Goal: Task Accomplishment & Management: Complete application form

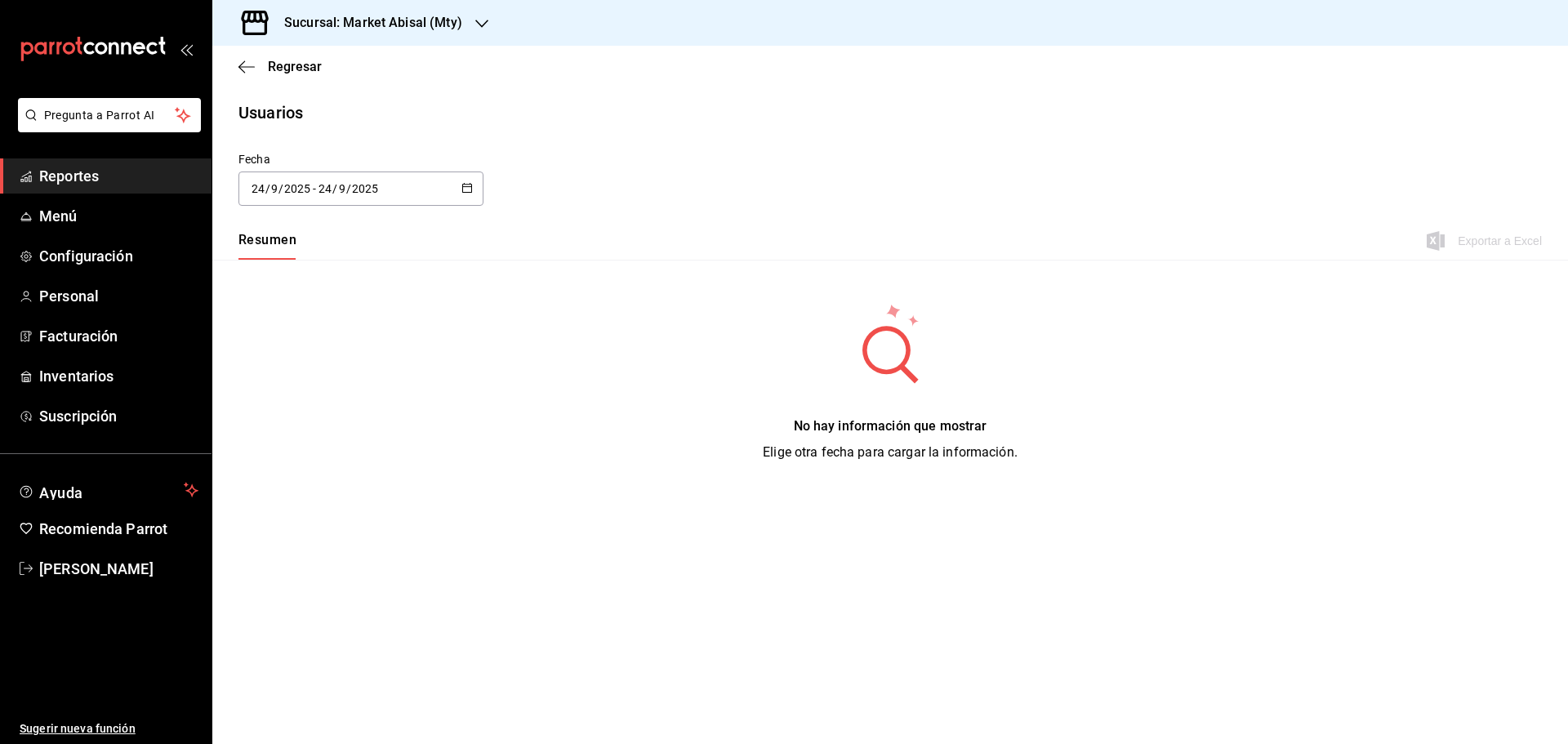
click at [400, 12] on div "Sucursal: Market Abisal (Mty)" at bounding box center [360, 23] width 270 height 46
click at [340, 64] on span "Abisal Seafoods (MTY)" at bounding box center [284, 70] width 118 height 17
click at [112, 183] on span "Reportes" at bounding box center [119, 176] width 160 height 22
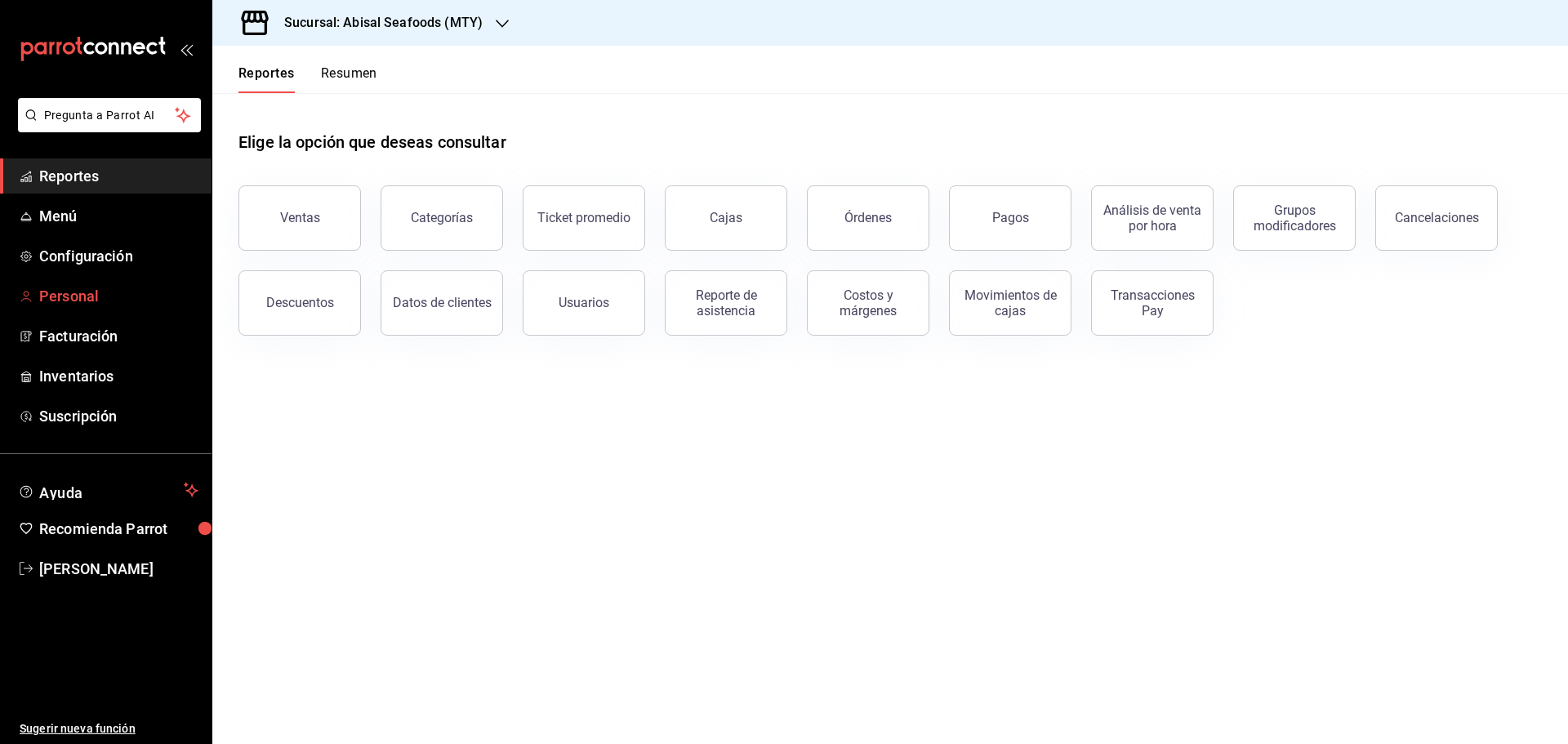
click at [91, 304] on span "Personal" at bounding box center [119, 296] width 160 height 22
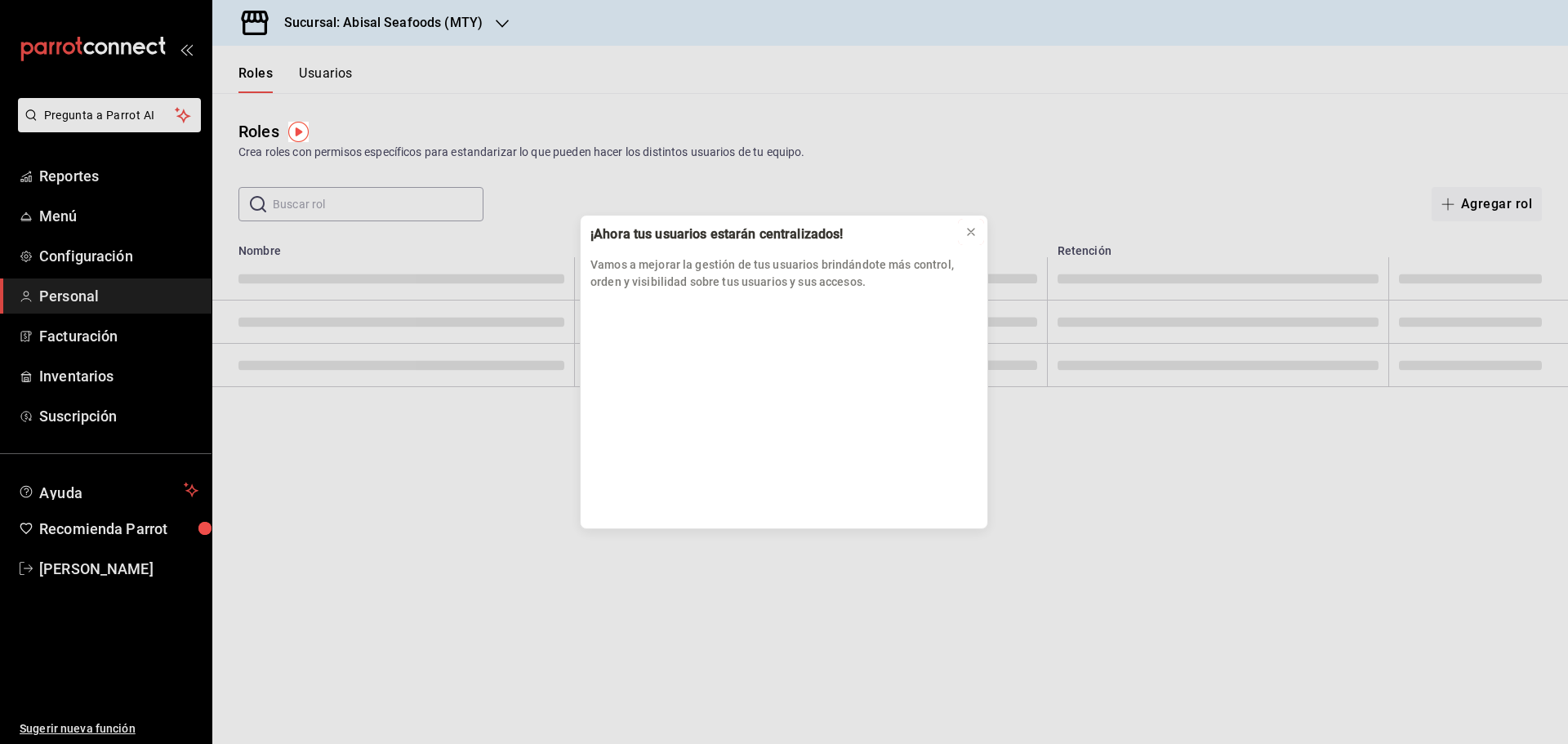
drag, startPoint x: 971, startPoint y: 227, endPoint x: 549, endPoint y: 120, distance: 435.4
click at [972, 229] on icon at bounding box center [971, 232] width 13 height 13
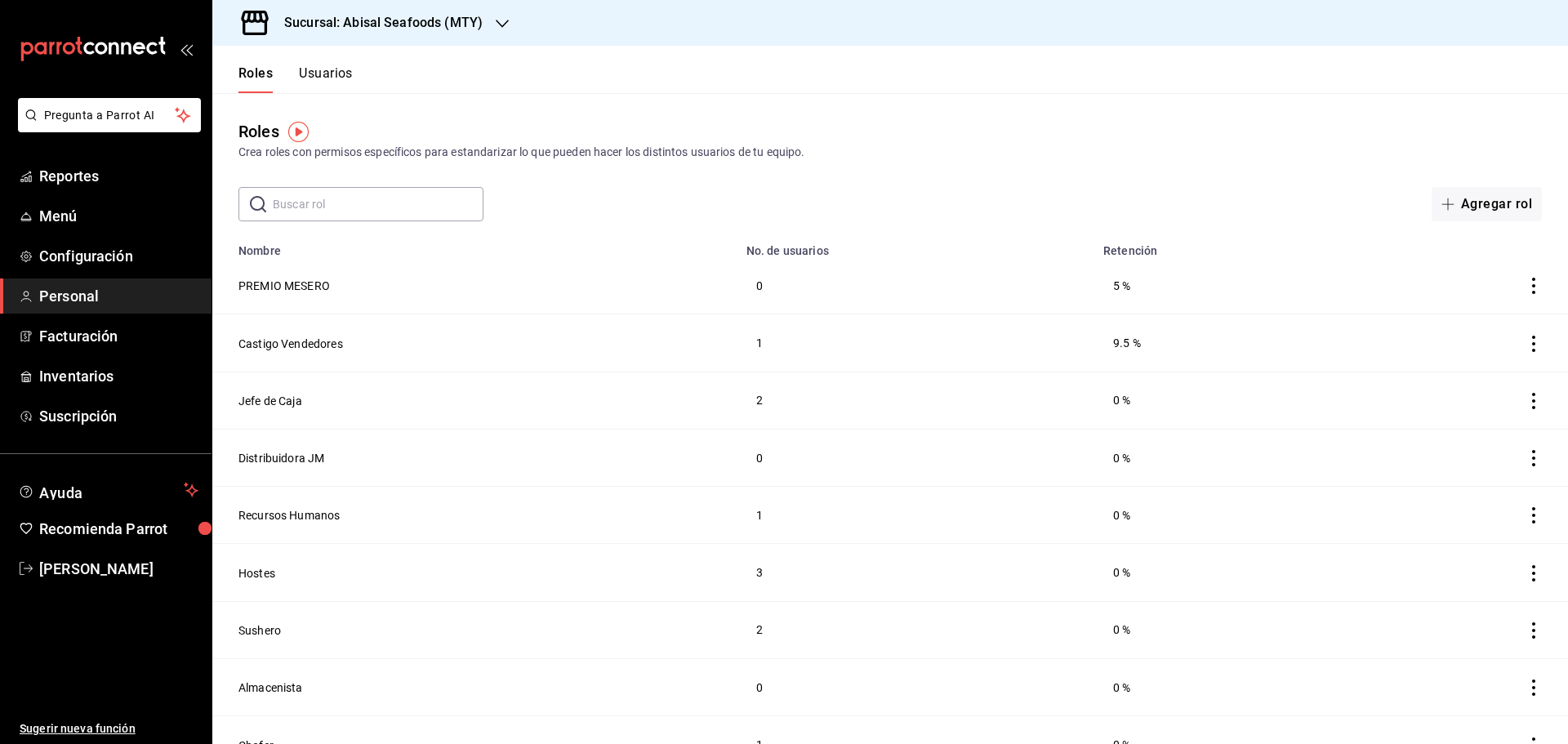
click at [437, 25] on h3 "Sucursal: Abisal Seafoods (MTY)" at bounding box center [377, 23] width 211 height 20
click at [114, 178] on div at bounding box center [784, 372] width 1568 height 744
click at [95, 178] on span "Reportes" at bounding box center [119, 176] width 160 height 22
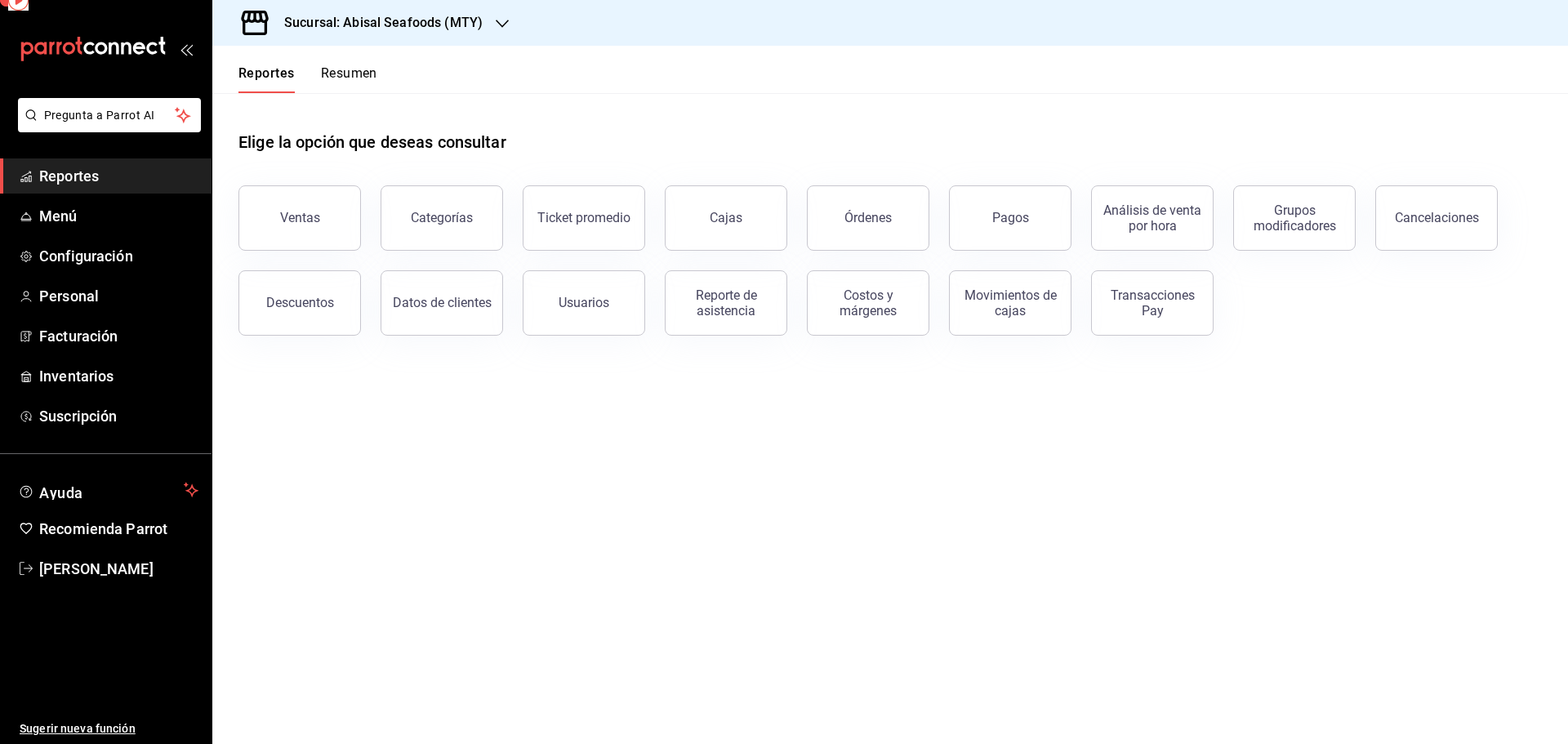
click at [95, 178] on span "Reportes" at bounding box center [119, 176] width 160 height 22
click at [476, 29] on h3 "Sucursal: Abisal Seafoods (MTY)" at bounding box center [377, 23] width 211 height 20
click at [317, 106] on span "Market Abisal (Mty)" at bounding box center [276, 107] width 102 height 17
click at [497, 94] on div "Elige la opción que deseas consultar" at bounding box center [890, 129] width 1303 height 72
click at [103, 303] on span "Personal" at bounding box center [119, 296] width 160 height 22
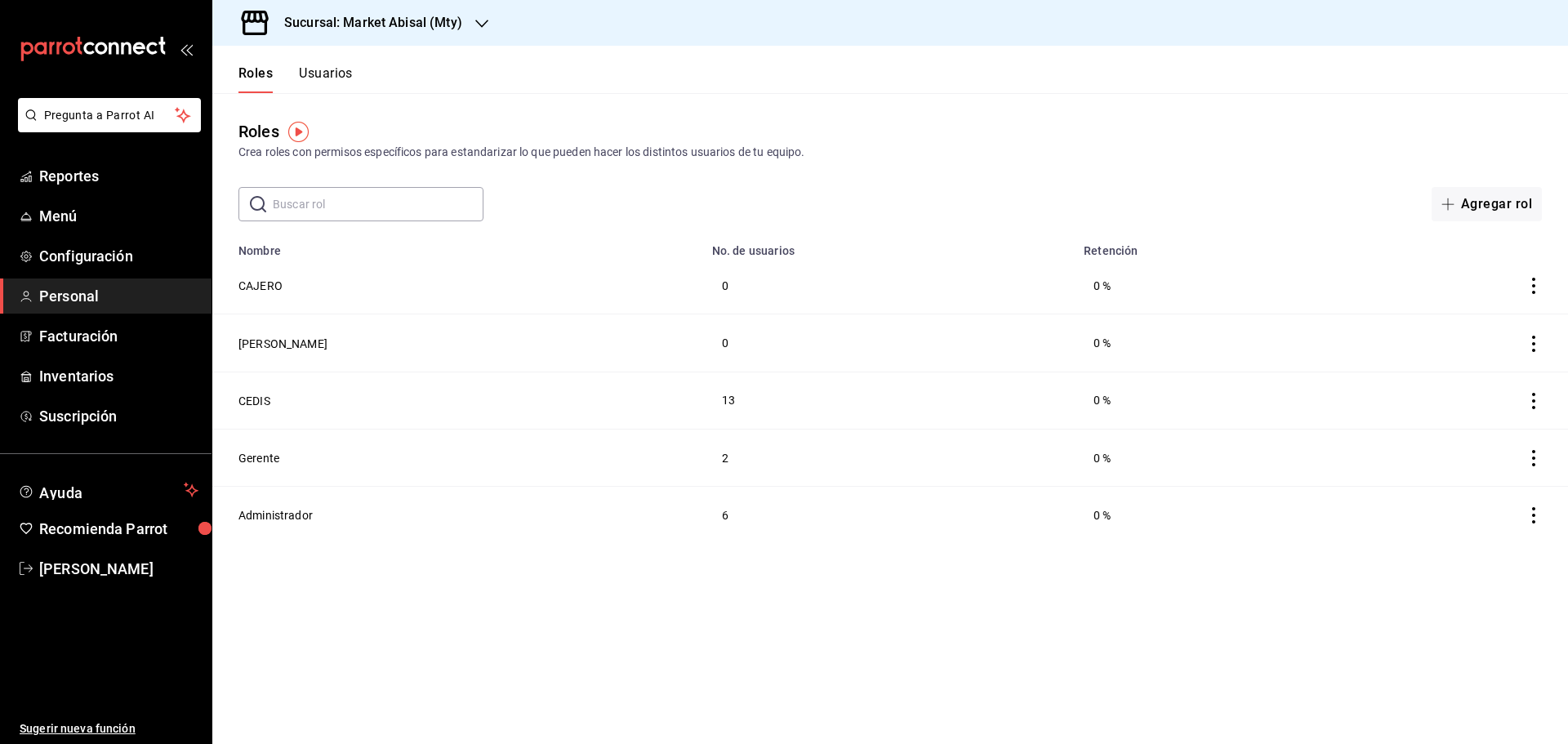
click at [346, 76] on button "Usuarios" at bounding box center [326, 79] width 54 height 28
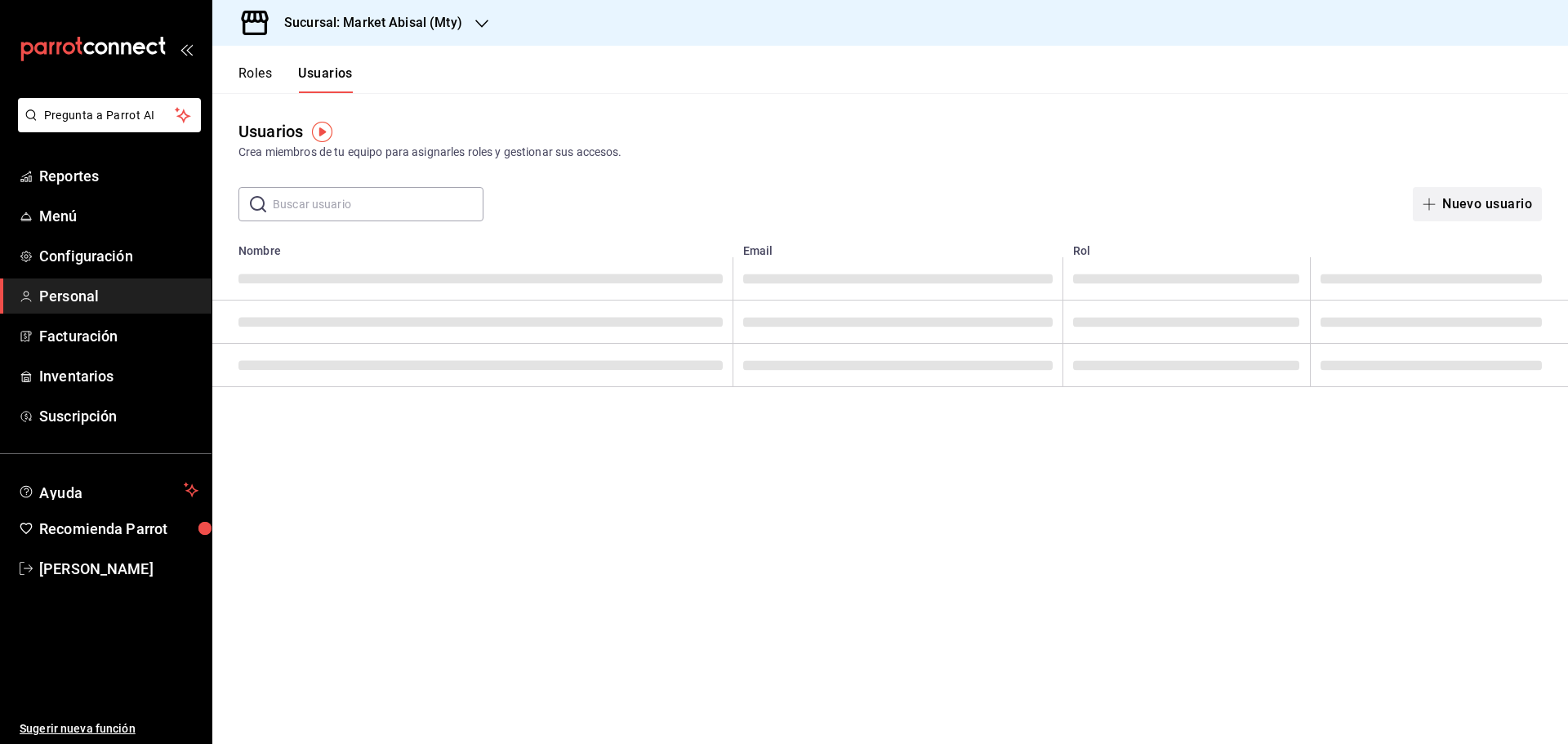
click at [1480, 203] on button "Nuevo usuario" at bounding box center [1477, 204] width 129 height 35
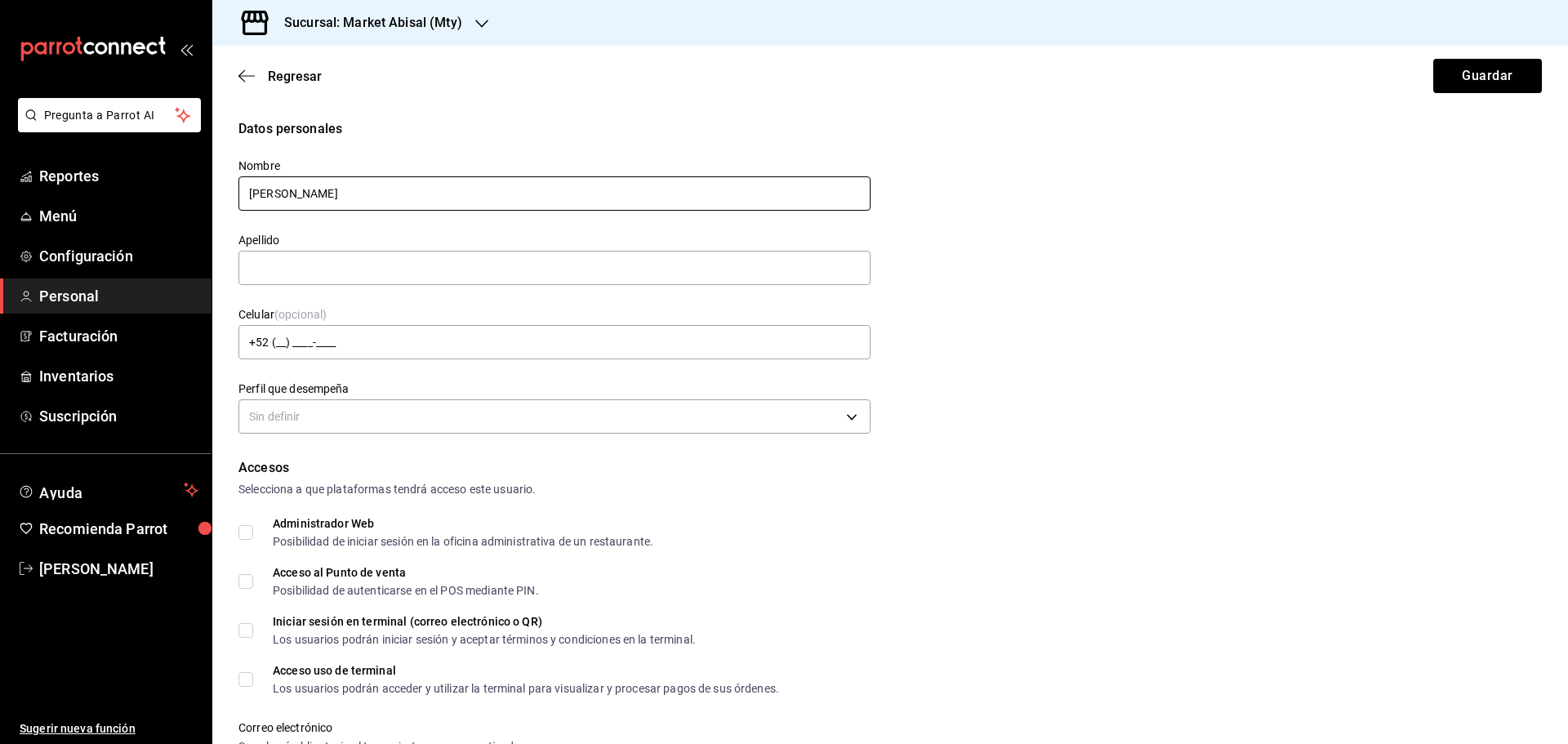
drag, startPoint x: 507, startPoint y: 192, endPoint x: 345, endPoint y: 191, distance: 162.0
click at [345, 191] on input "[PERSON_NAME]" at bounding box center [554, 194] width 632 height 35
type input "[PERSON_NAME]"
click at [354, 260] on input "text" at bounding box center [554, 268] width 632 height 35
paste input "[PERSON_NAME]"
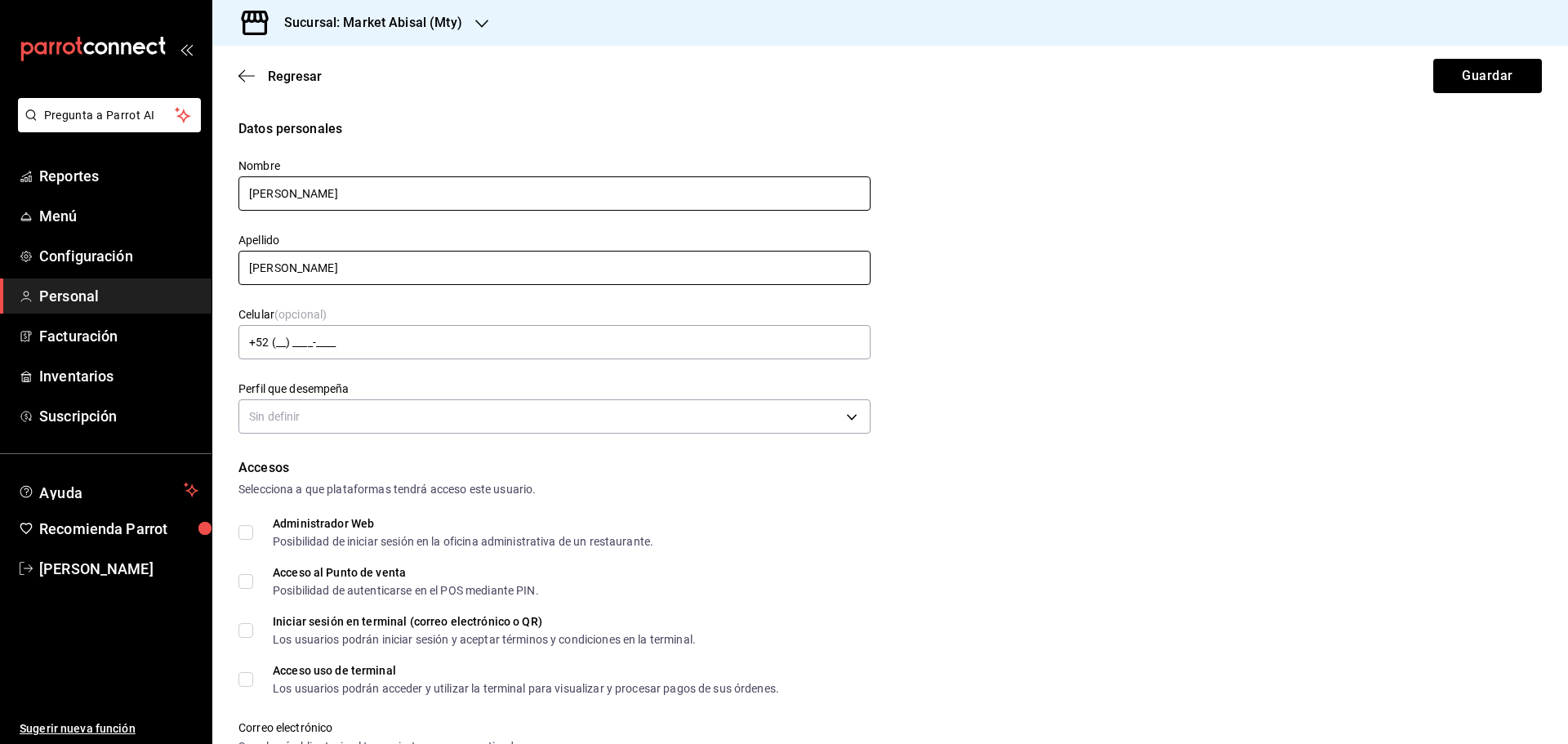
type input "[PERSON_NAME]"
drag, startPoint x: 445, startPoint y: 192, endPoint x: 35, endPoint y: 158, distance: 411.4
click at [30, 158] on div "Pregunta a Parrot AI Reportes Menú Configuración Personal Facturación Inventari…" at bounding box center [784, 372] width 1568 height 744
click at [462, 201] on input "[PERSON_NAME]" at bounding box center [554, 194] width 632 height 35
drag, startPoint x: 474, startPoint y: 199, endPoint x: 348, endPoint y: 192, distance: 126.2
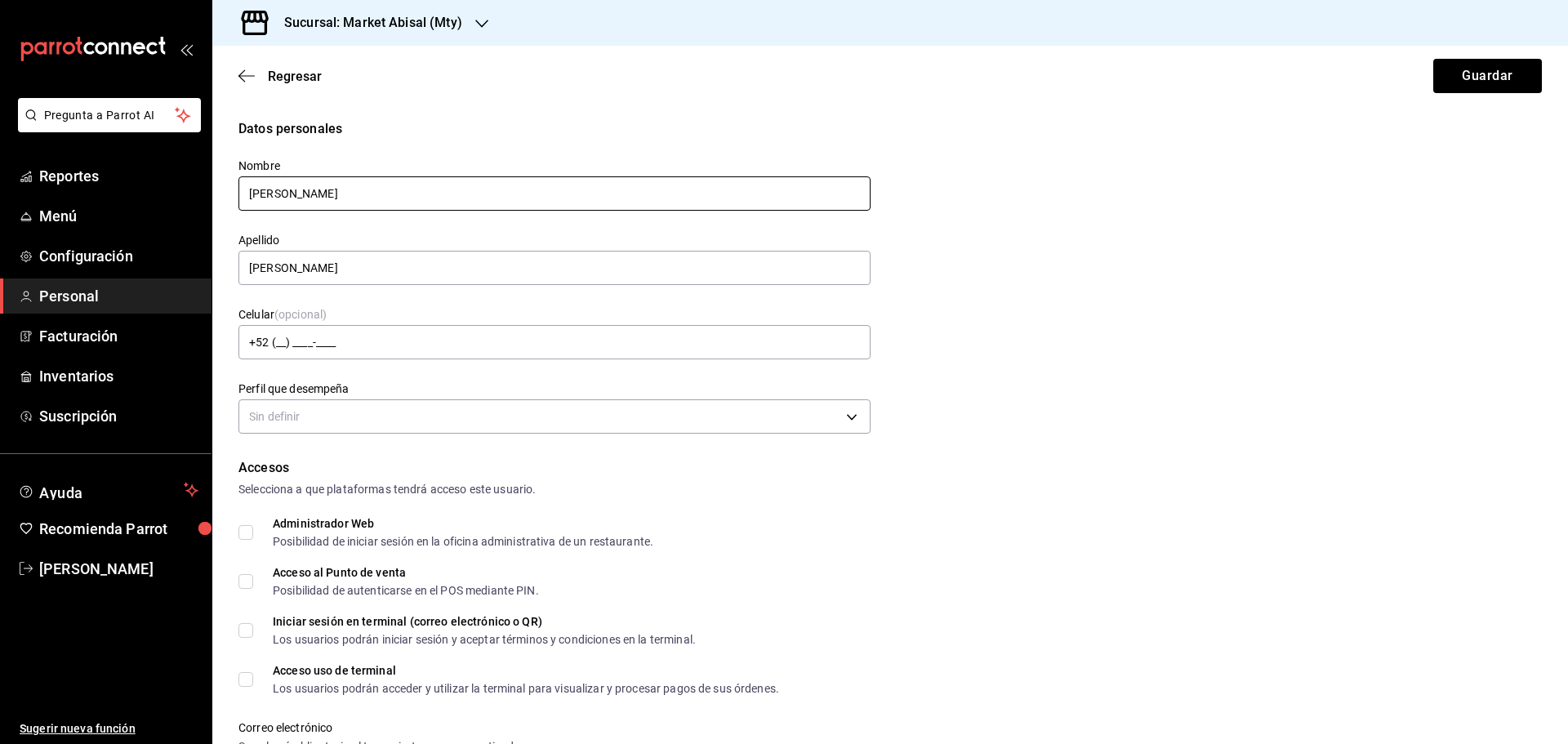
click at [348, 192] on input "[PERSON_NAME]" at bounding box center [554, 194] width 632 height 35
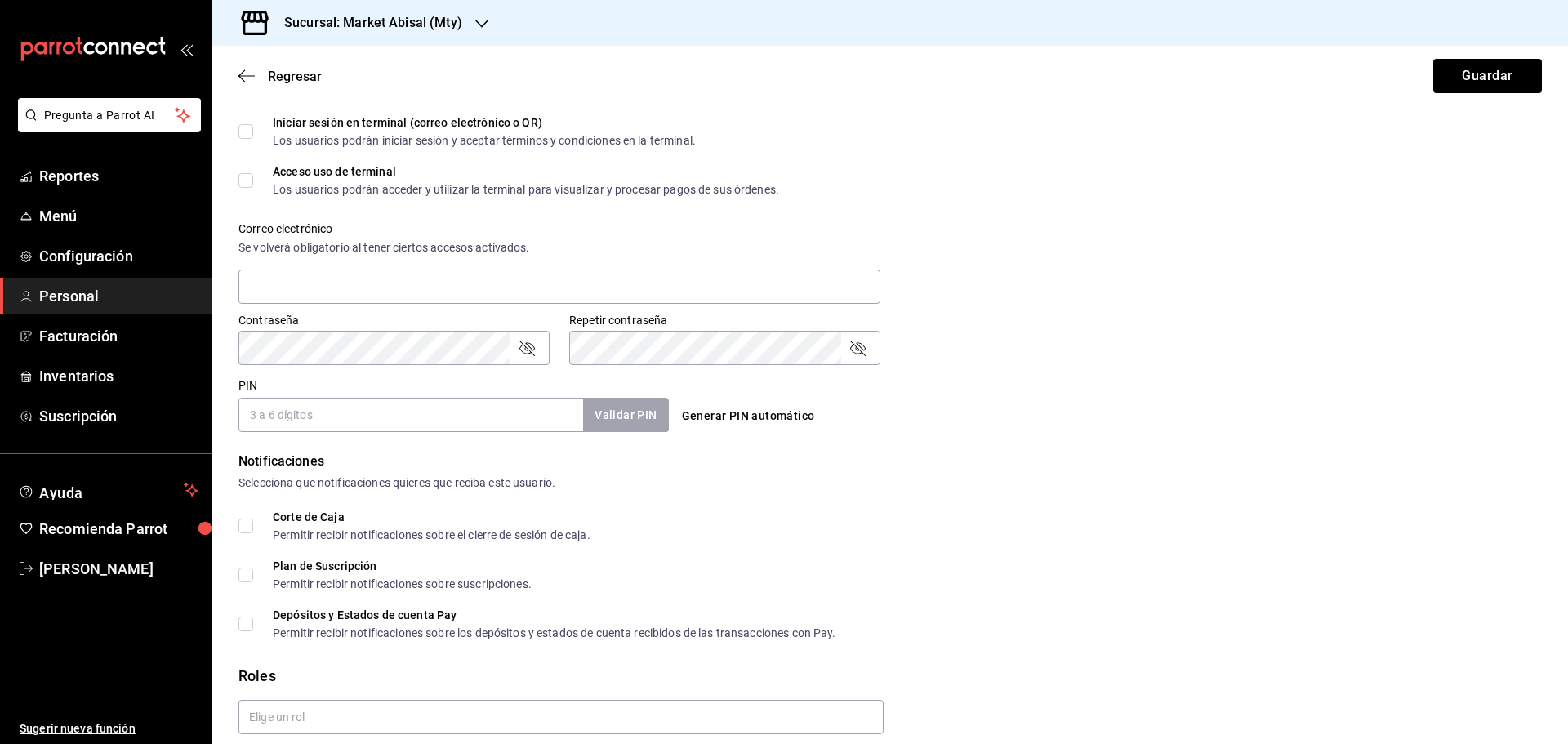
scroll to position [561, 0]
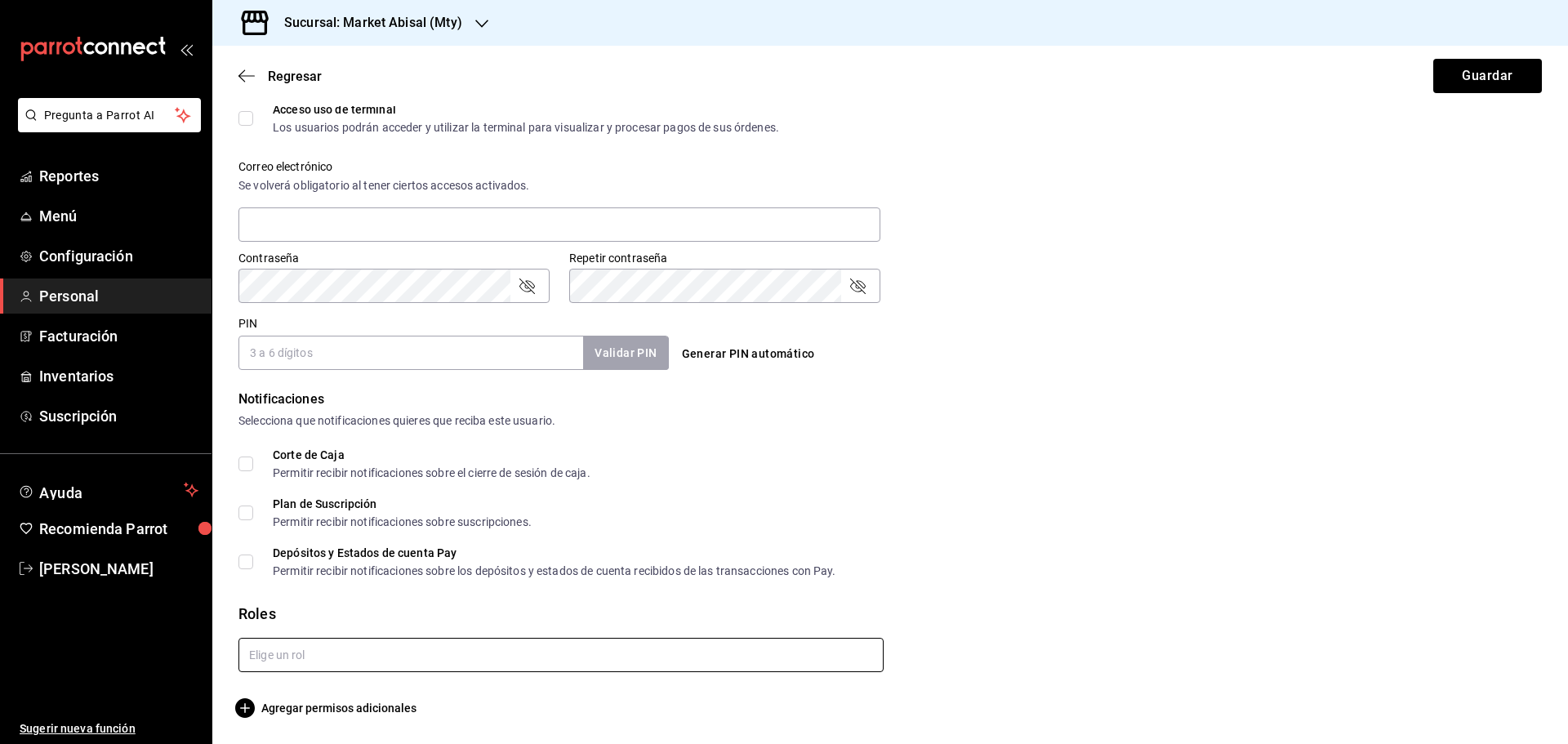
type input "[PERSON_NAME]"
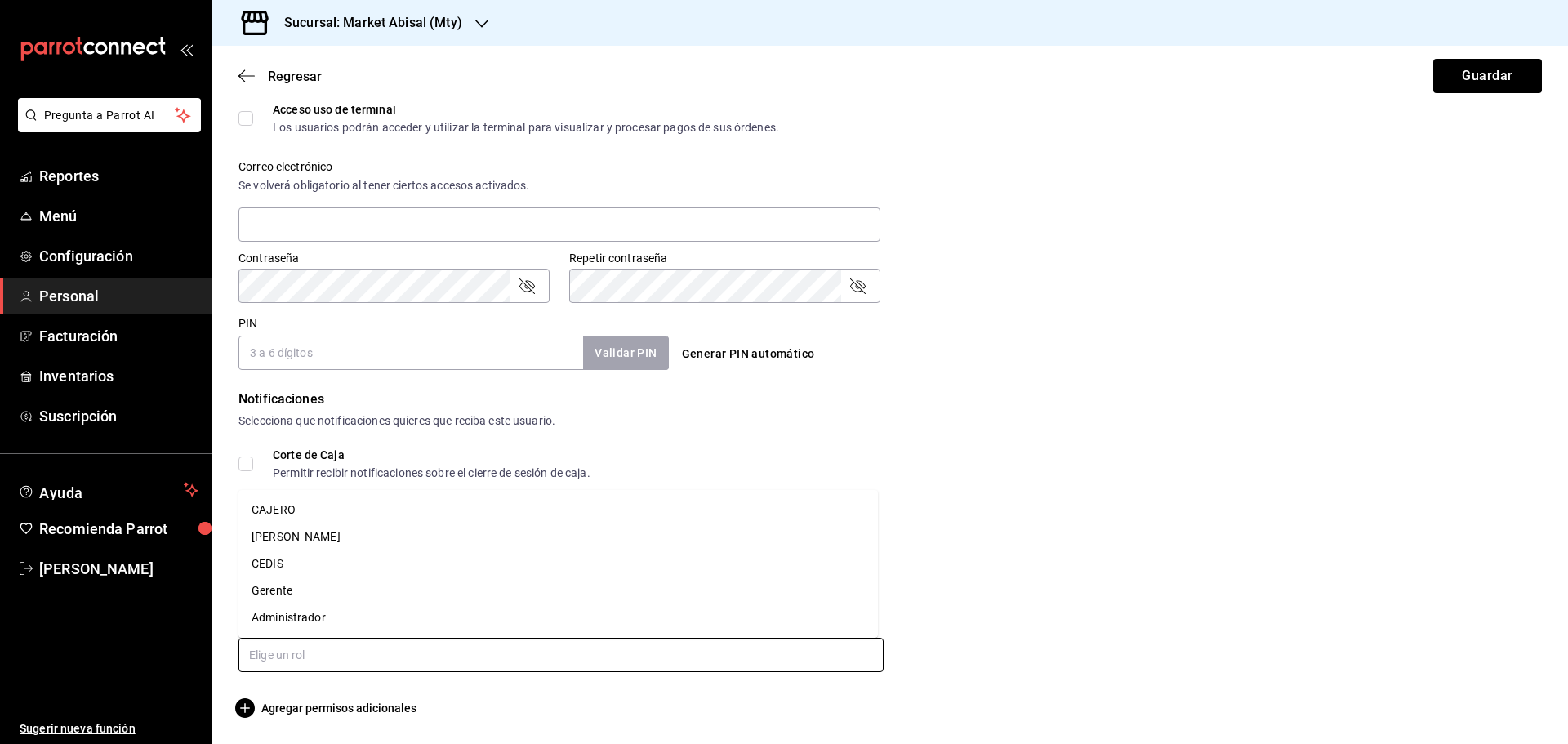
click at [511, 650] on input "text" at bounding box center [561, 655] width 645 height 35
click at [289, 565] on li "CEDIS" at bounding box center [558, 563] width 640 height 27
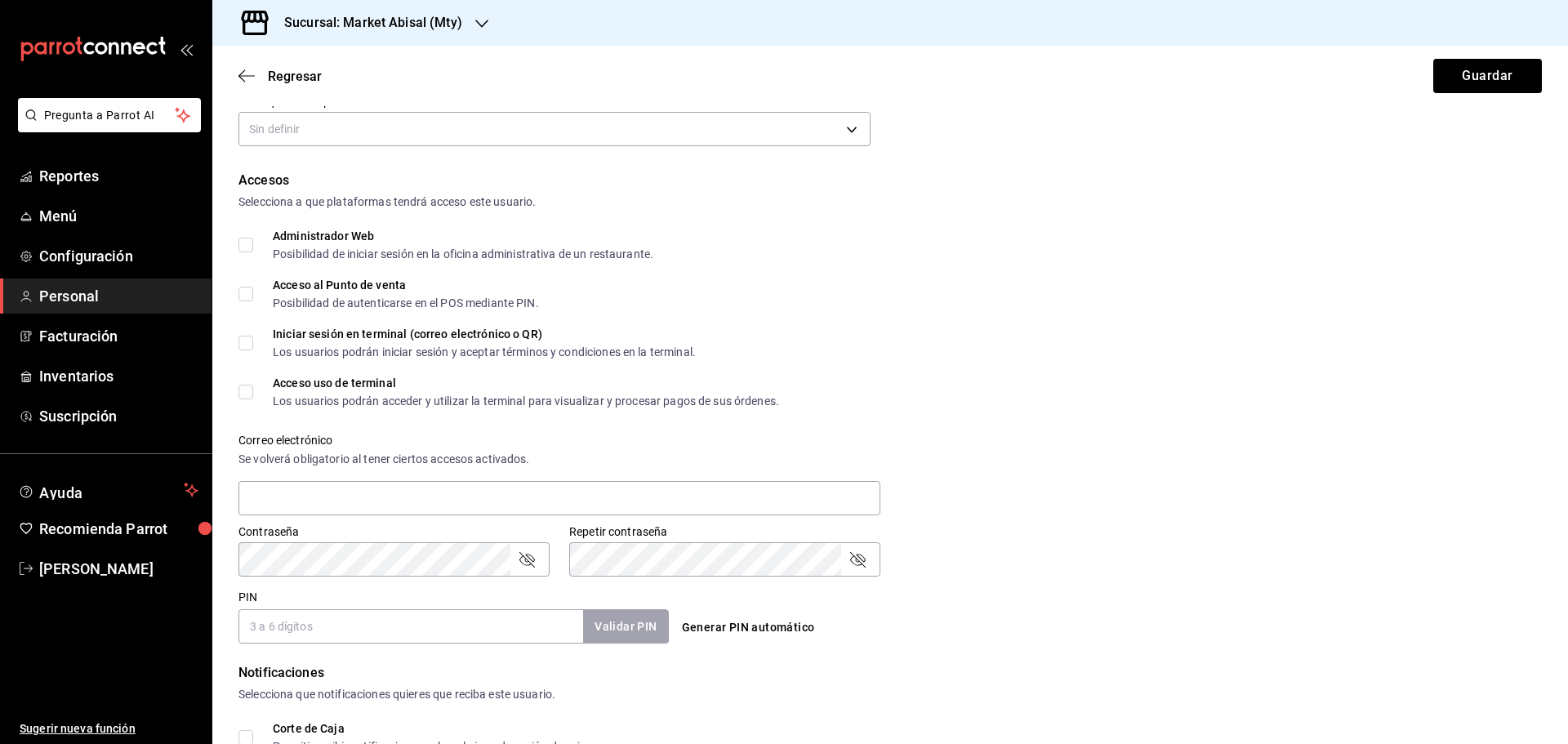
scroll to position [316, 0]
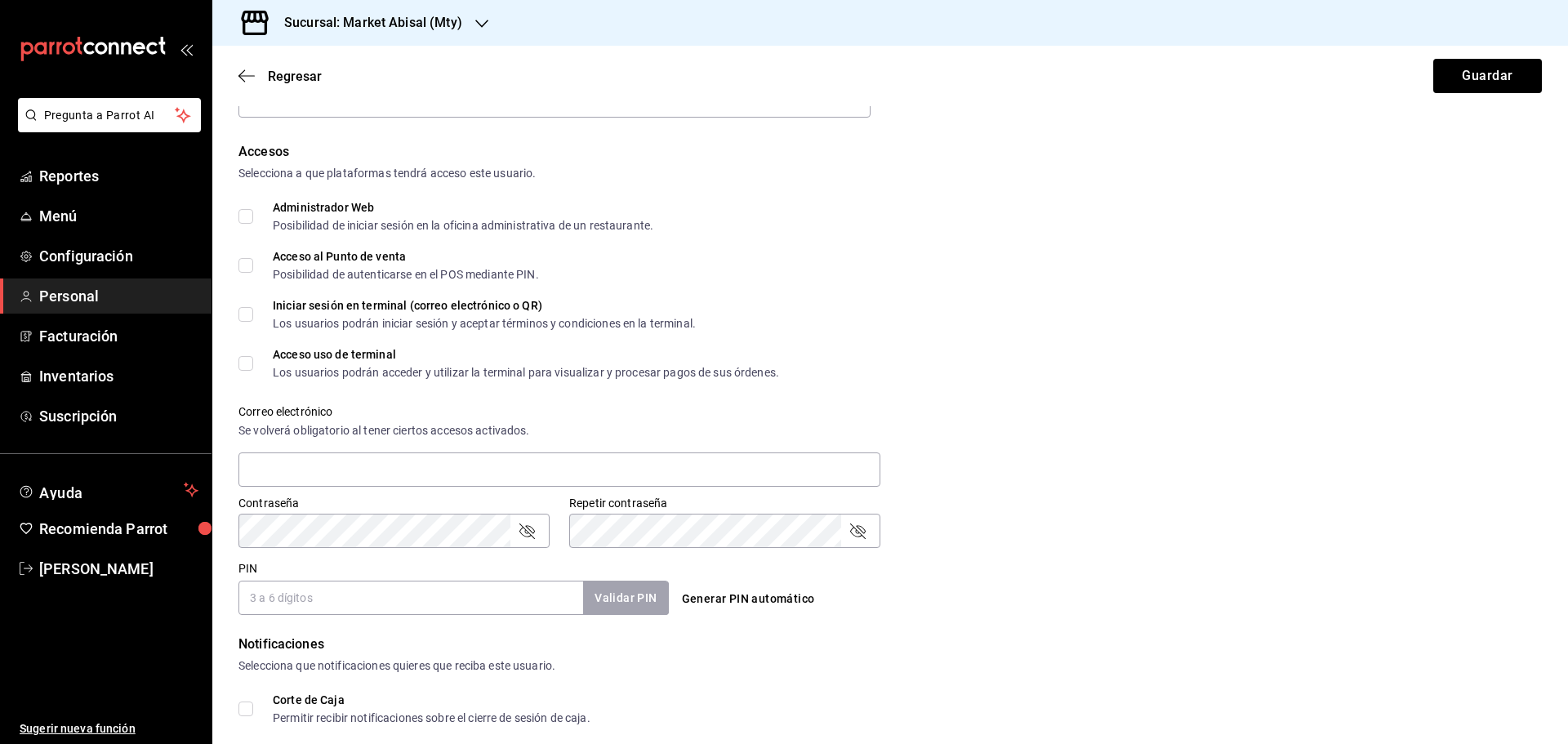
click at [371, 597] on input "PIN" at bounding box center [410, 598] width 345 height 35
type input "8998"
click at [628, 600] on button "Validar PIN" at bounding box center [624, 598] width 86 height 35
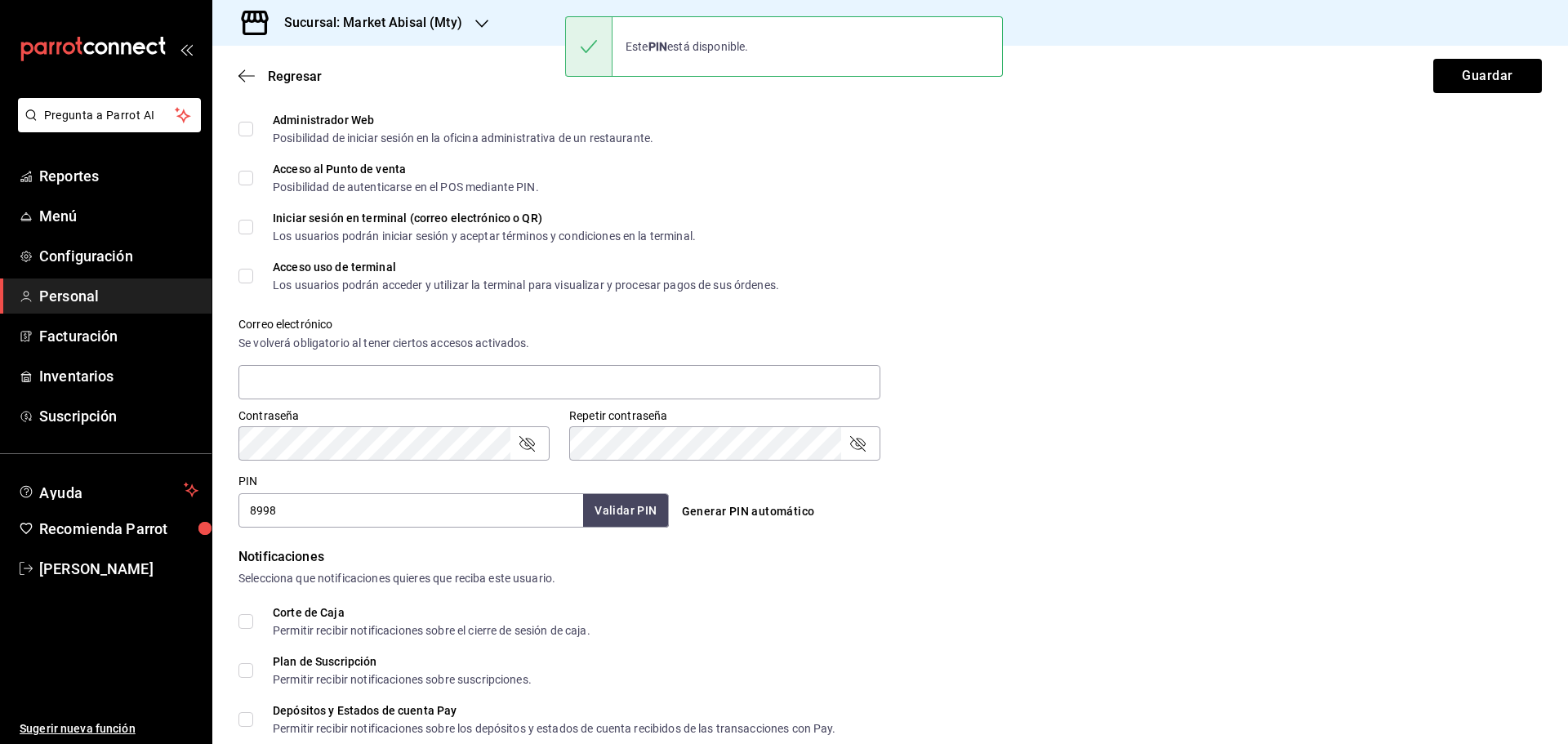
scroll to position [615, 0]
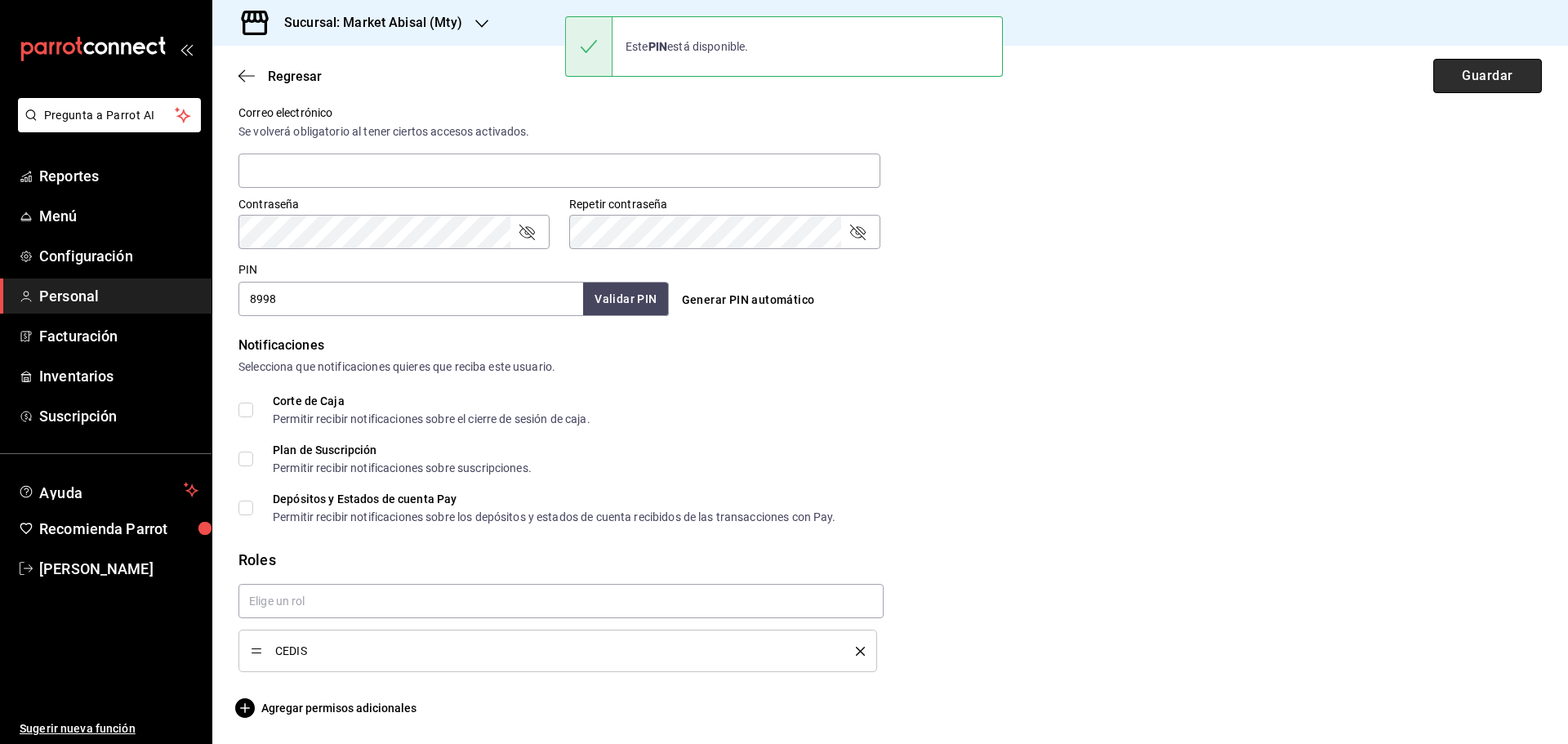
click at [1456, 90] on button "Guardar" at bounding box center [1487, 76] width 109 height 35
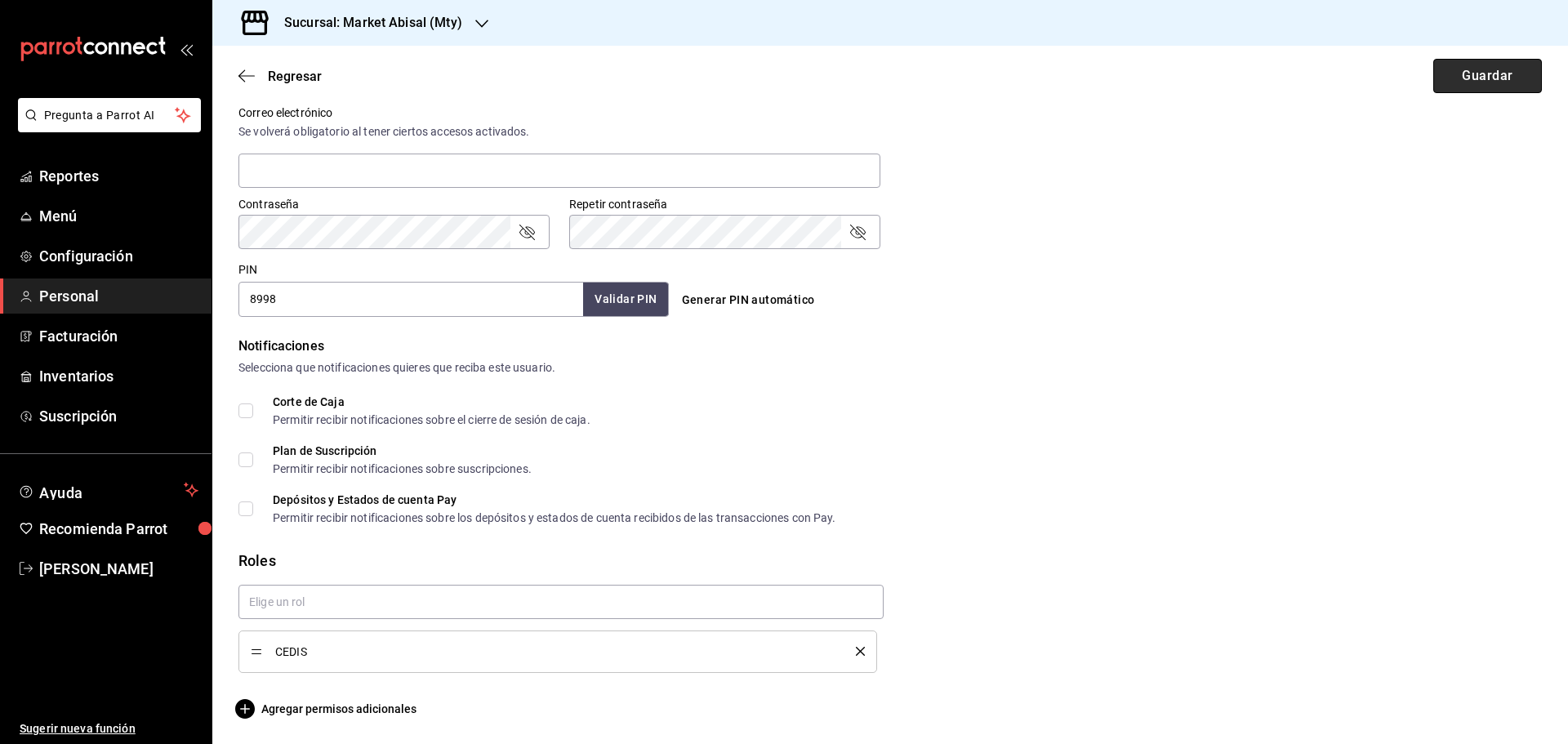
click at [1454, 78] on button "Guardar" at bounding box center [1487, 76] width 109 height 35
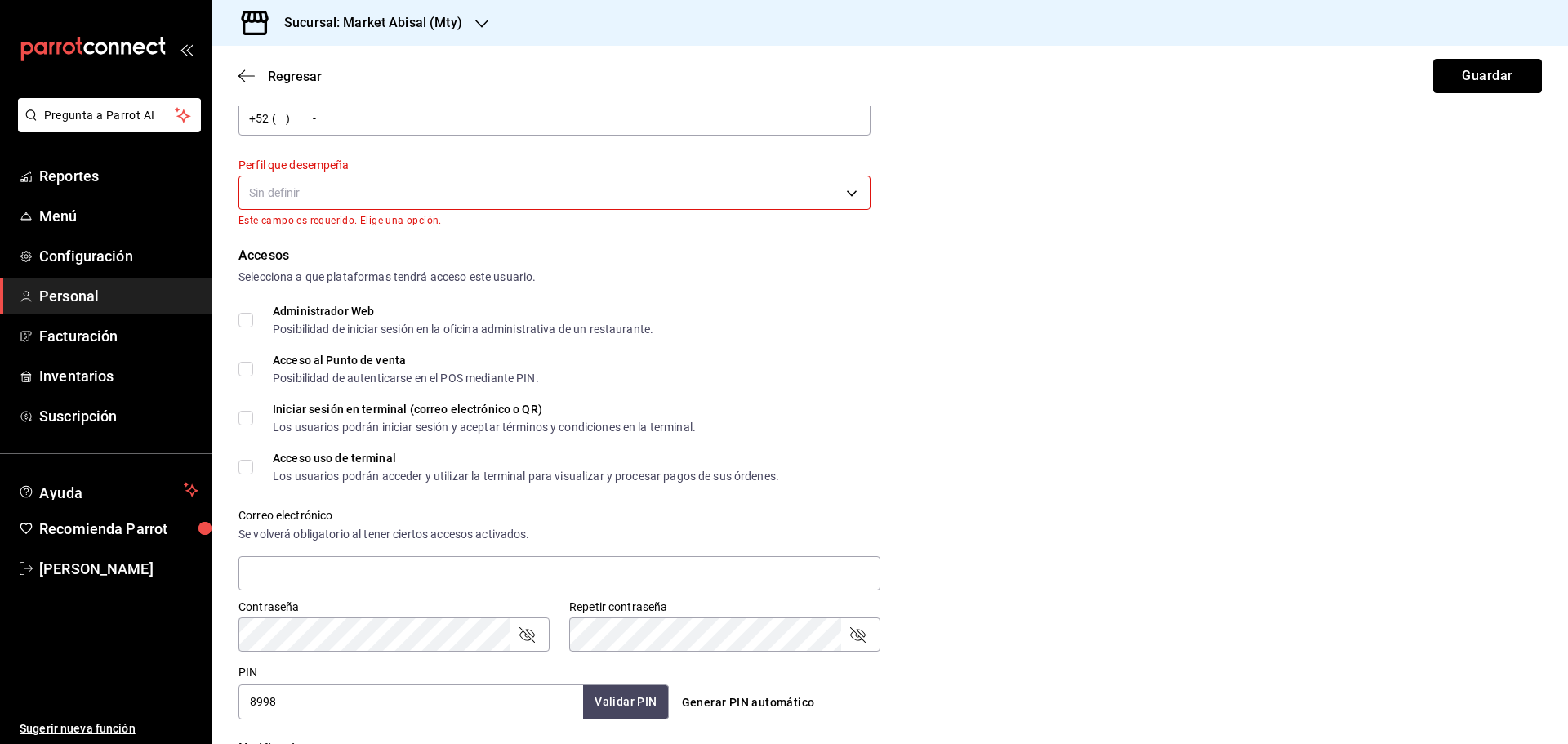
scroll to position [218, 0]
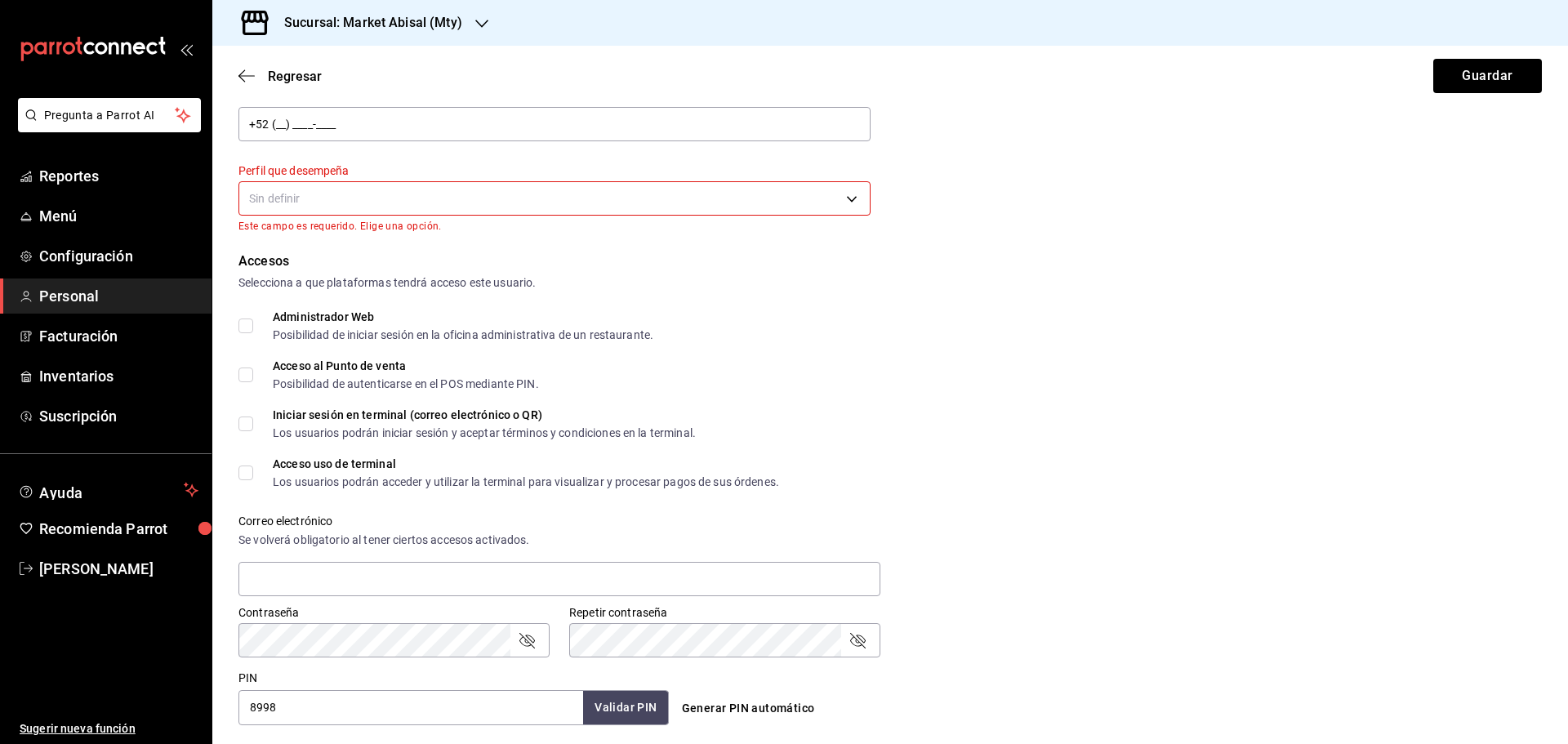
click at [530, 179] on div "Sin definir" at bounding box center [554, 196] width 632 height 44
click at [545, 192] on body "Pregunta a Parrot AI Reportes Menú Configuración Personal Facturación Inventari…" at bounding box center [784, 372] width 1568 height 744
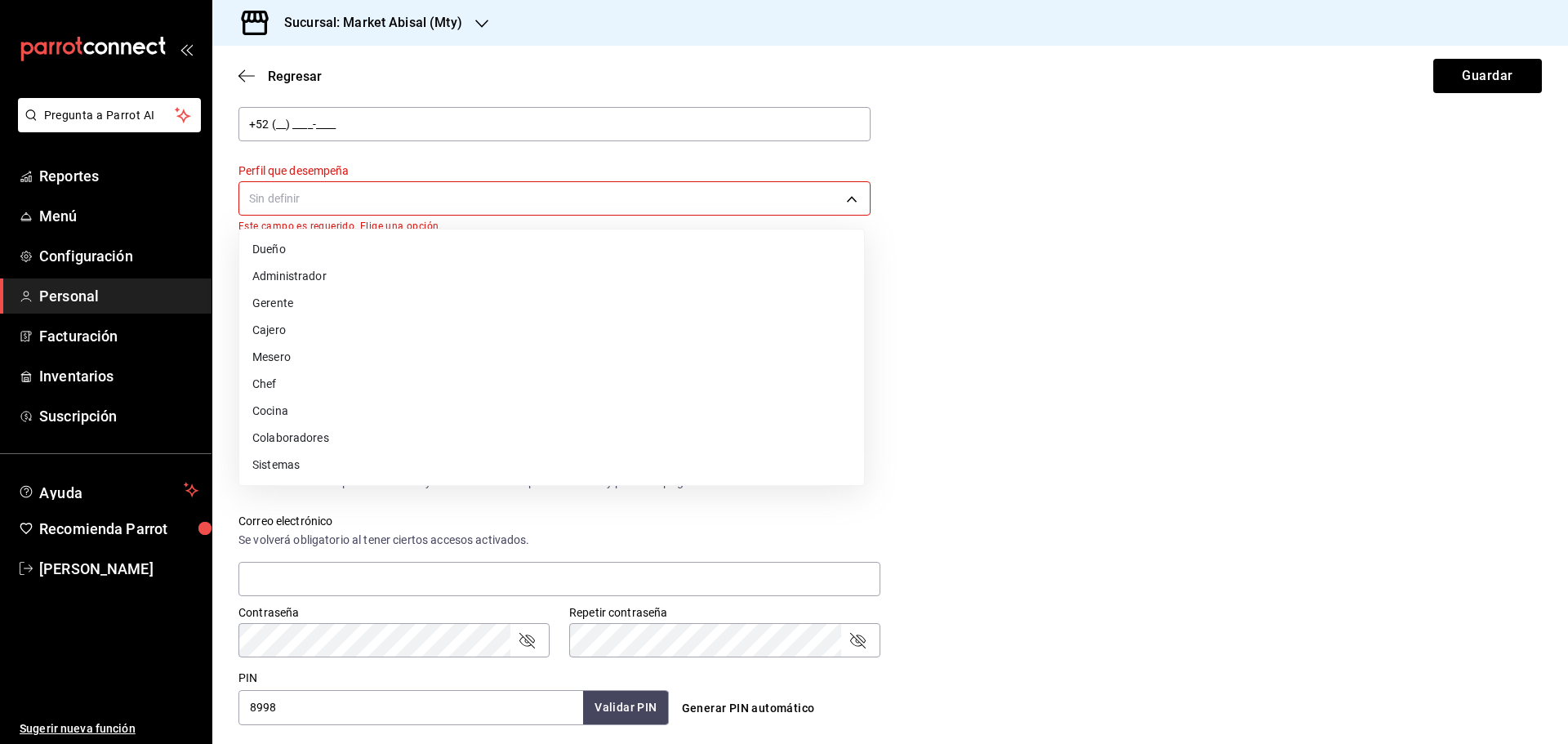
click at [300, 409] on li "Cocina" at bounding box center [552, 411] width 625 height 27
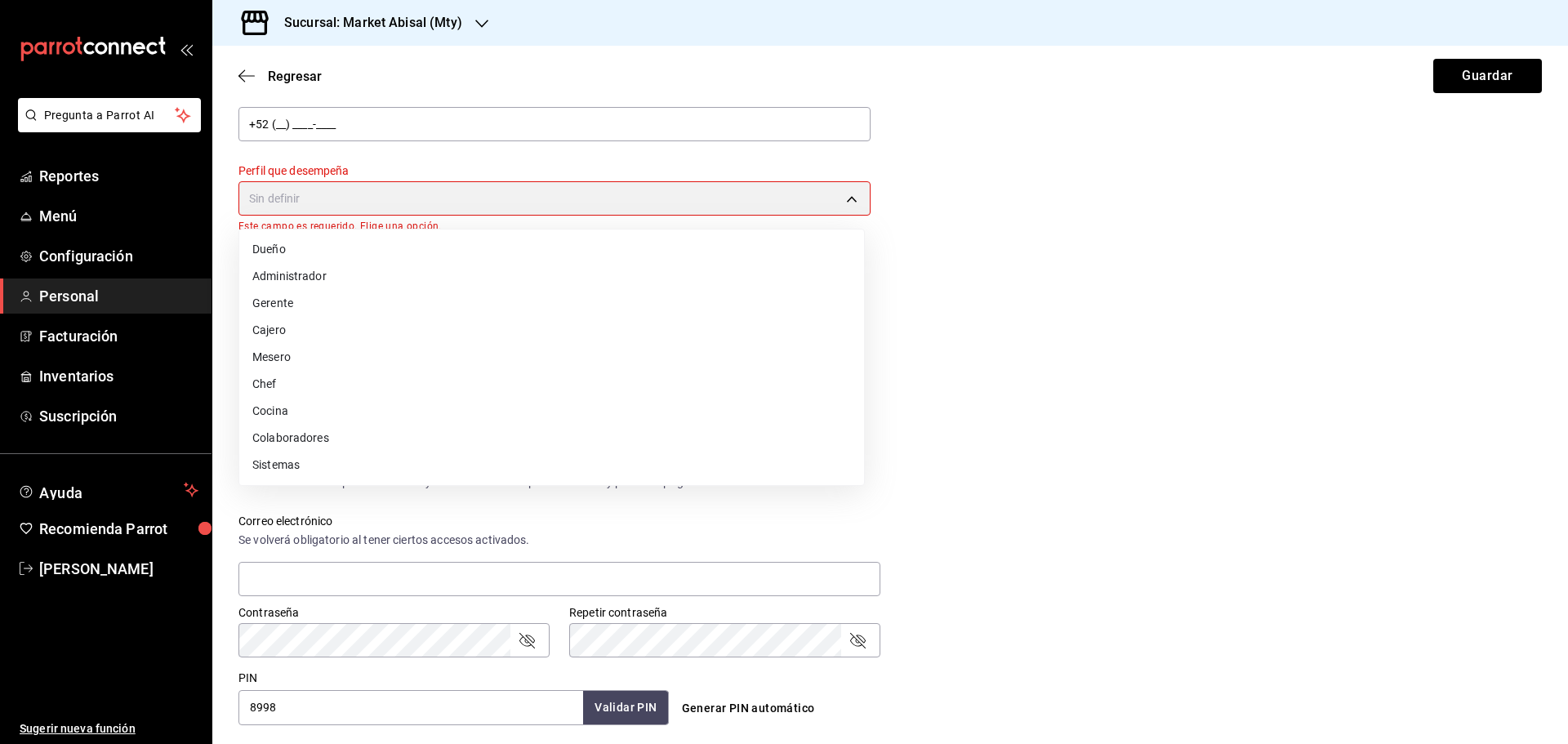
type input "KITCHEN"
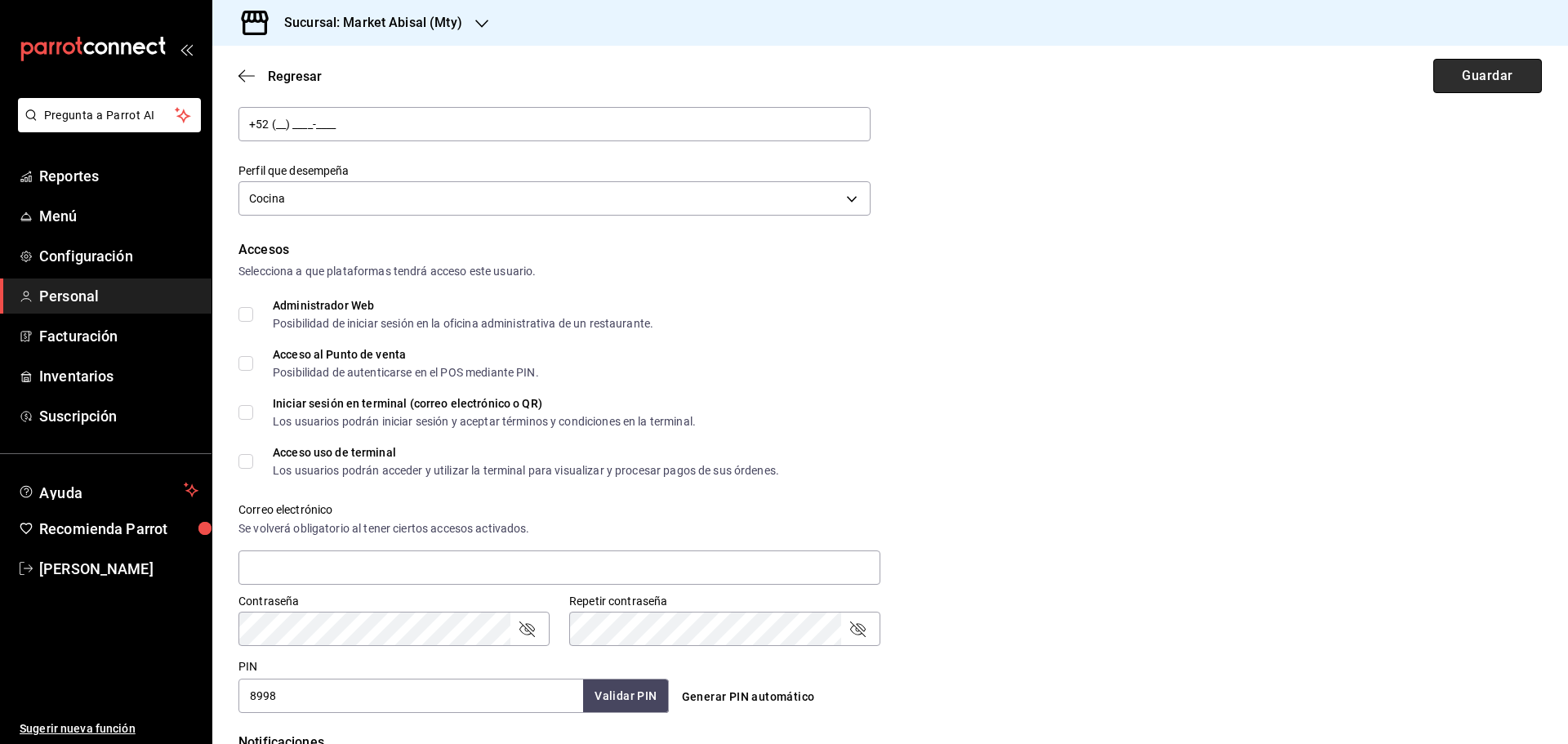
click at [1500, 68] on button "Guardar" at bounding box center [1487, 76] width 109 height 35
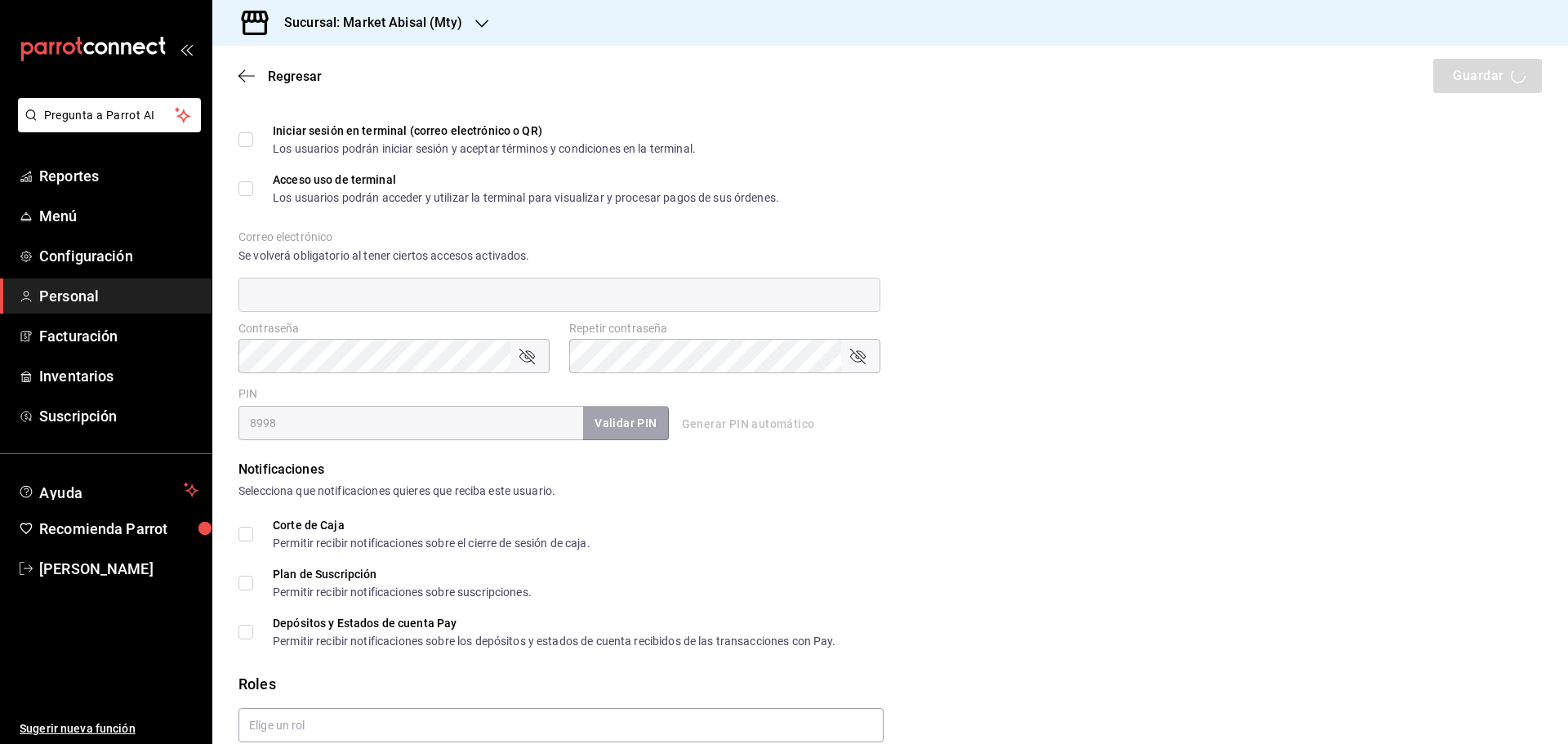
scroll to position [615, 0]
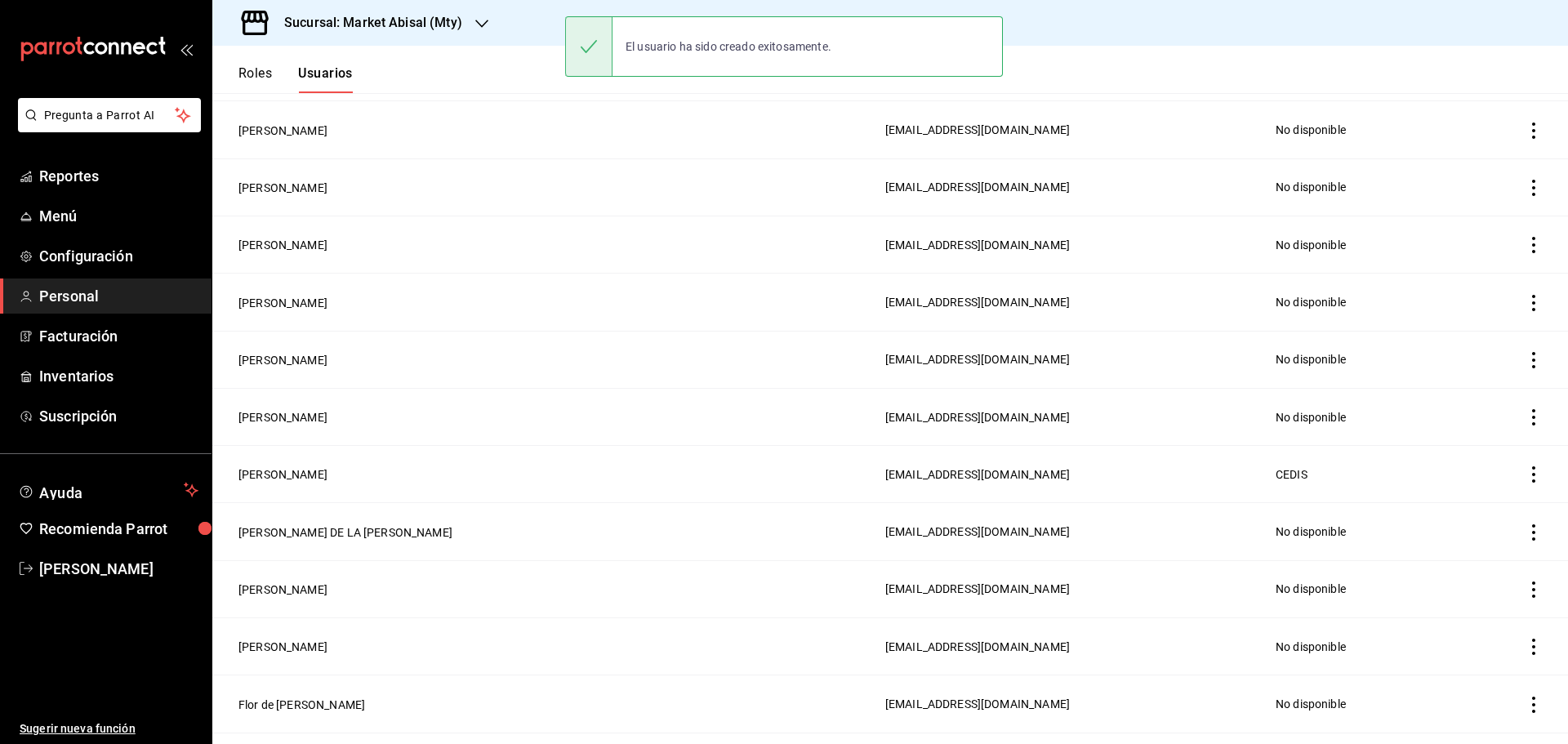
scroll to position [672, 0]
